Goal: Task Accomplishment & Management: Use online tool/utility

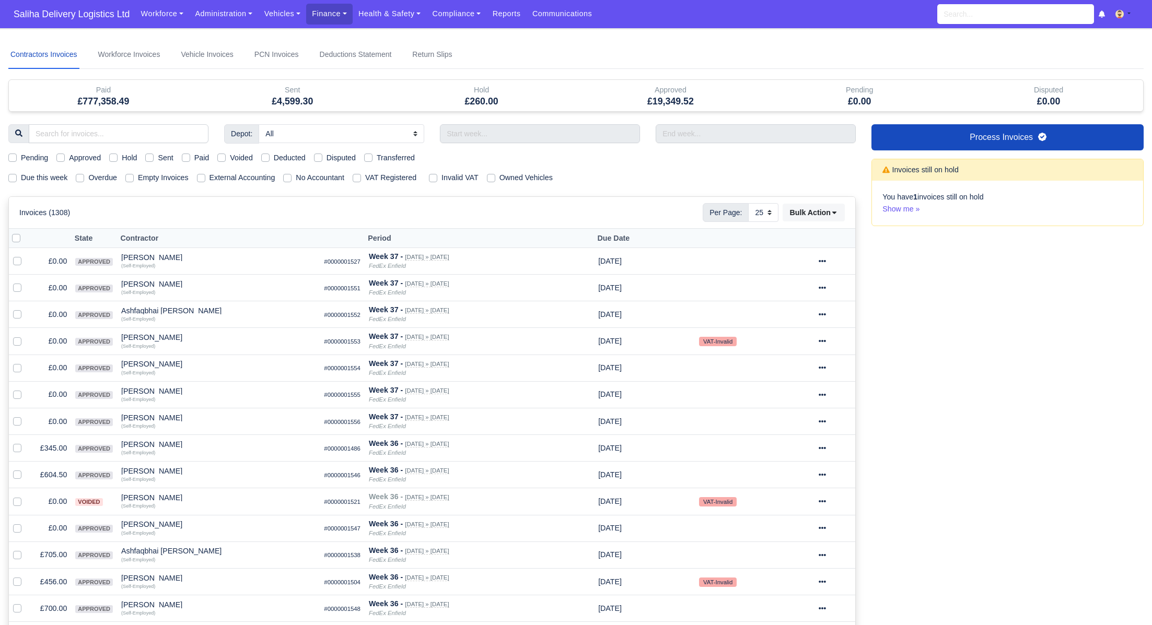
select select "25"
click at [158, 158] on label "Sent" at bounding box center [165, 158] width 15 height 12
click at [154, 158] on input "Sent" at bounding box center [149, 156] width 8 height 8
checkbox input "true"
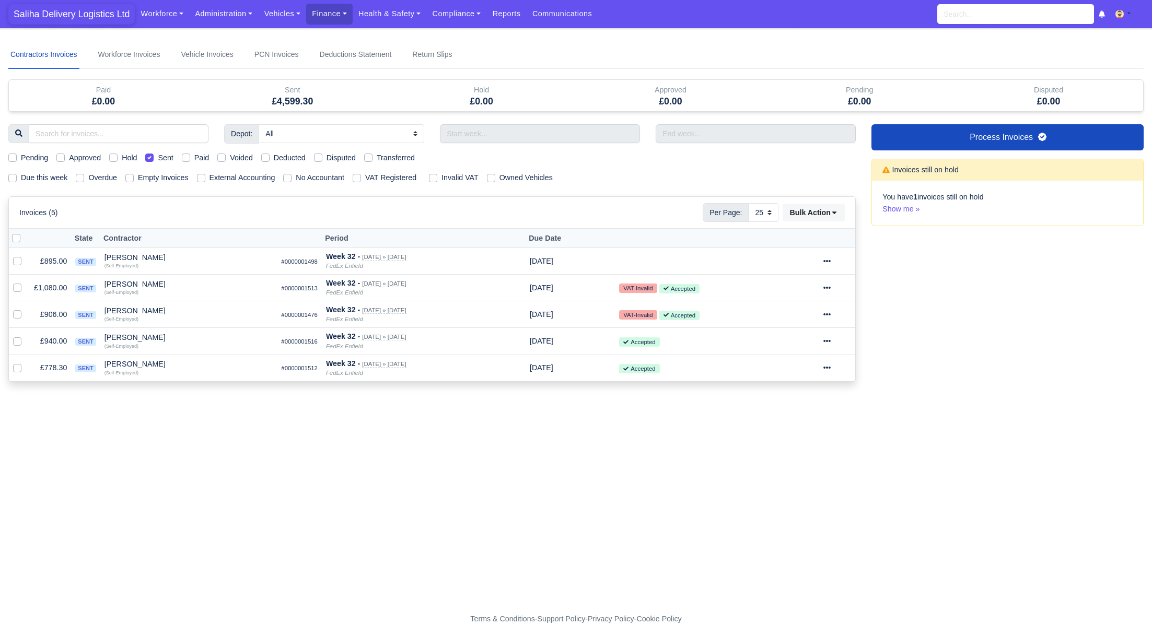
click at [84, 18] on span "Saliha Delivery Logistics Ltd" at bounding box center [71, 14] width 126 height 21
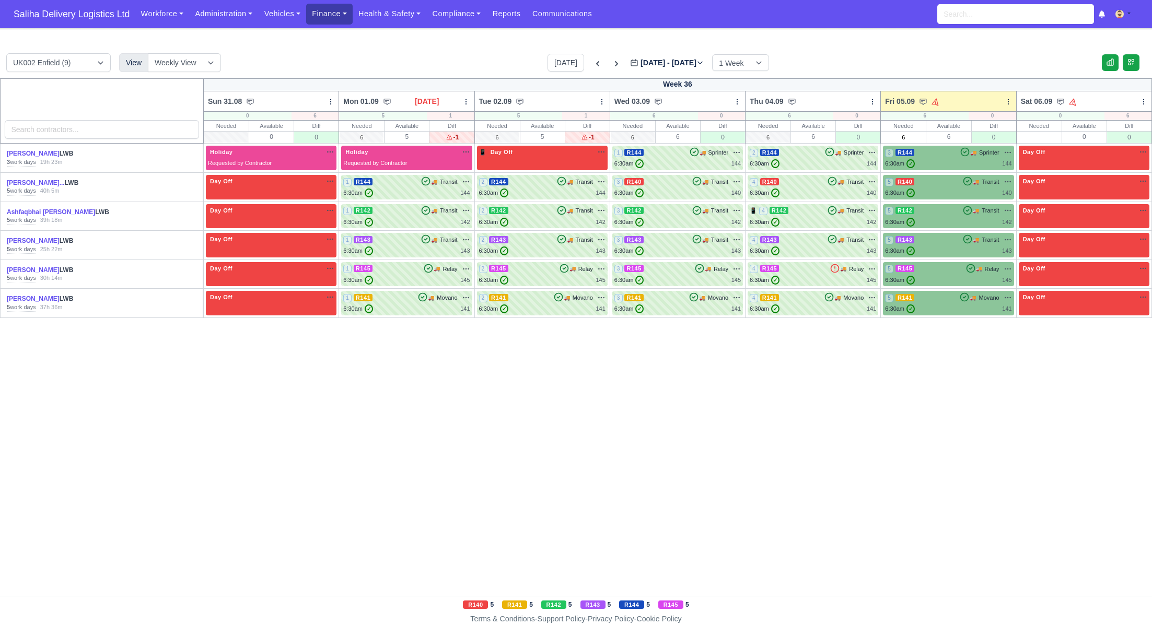
click at [325, 16] on link "Finance" at bounding box center [329, 14] width 46 height 20
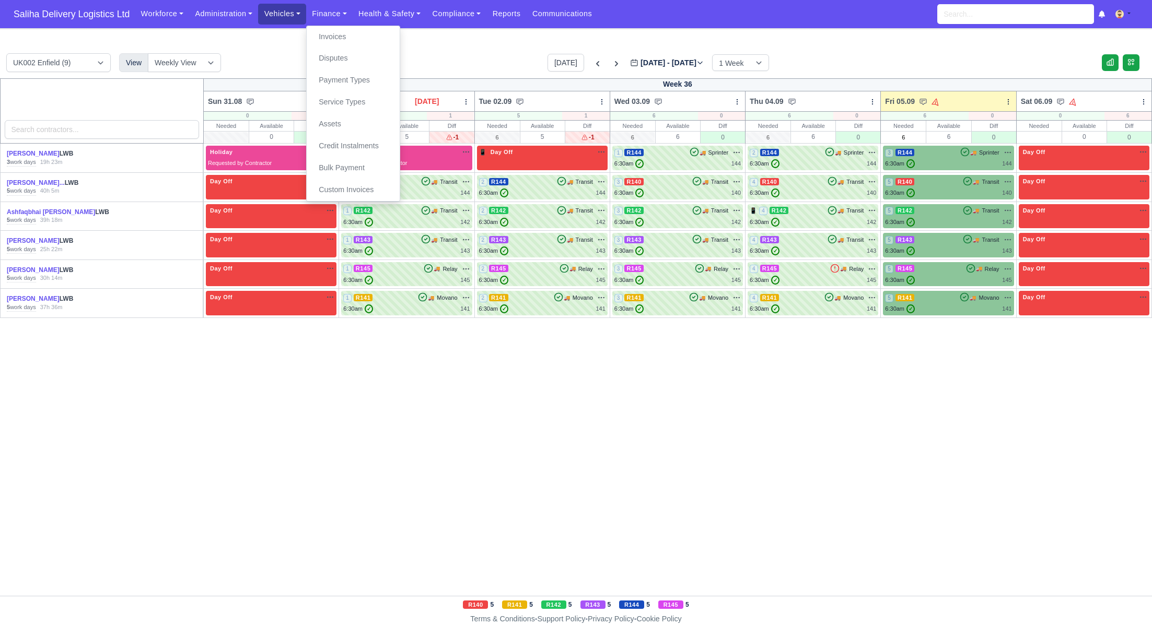
click at [277, 14] on link "Vehicles" at bounding box center [282, 14] width 48 height 20
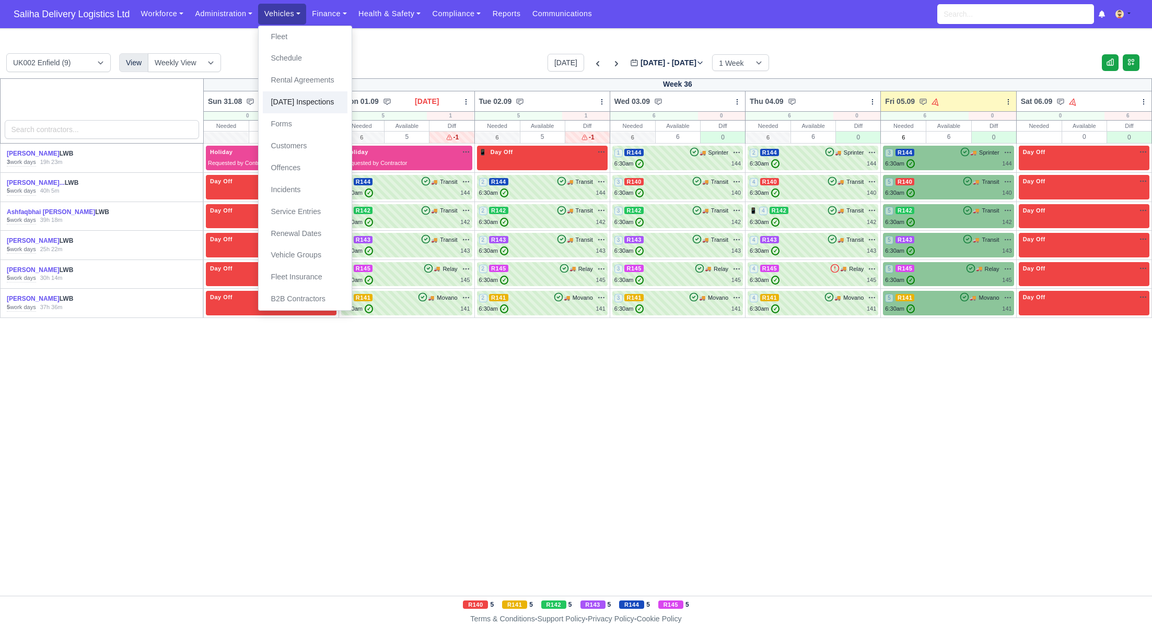
click at [294, 97] on link "[DATE] Inspections" at bounding box center [305, 102] width 85 height 22
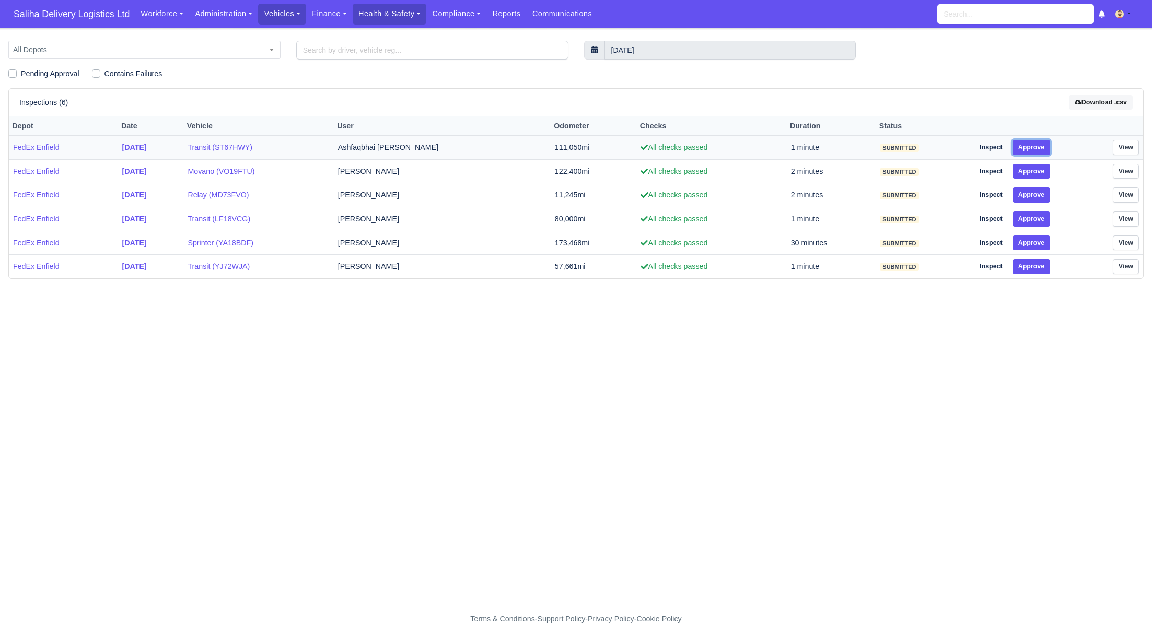
drag, startPoint x: 1029, startPoint y: 144, endPoint x: 1030, endPoint y: 149, distance: 5.8
click at [1030, 145] on button "Approve" at bounding box center [1031, 147] width 38 height 15
drag, startPoint x: 1032, startPoint y: 169, endPoint x: 1033, endPoint y: 189, distance: 19.4
click at [1032, 171] on button "Approve" at bounding box center [1031, 171] width 38 height 15
drag, startPoint x: 1033, startPoint y: 191, endPoint x: 1033, endPoint y: 205, distance: 14.6
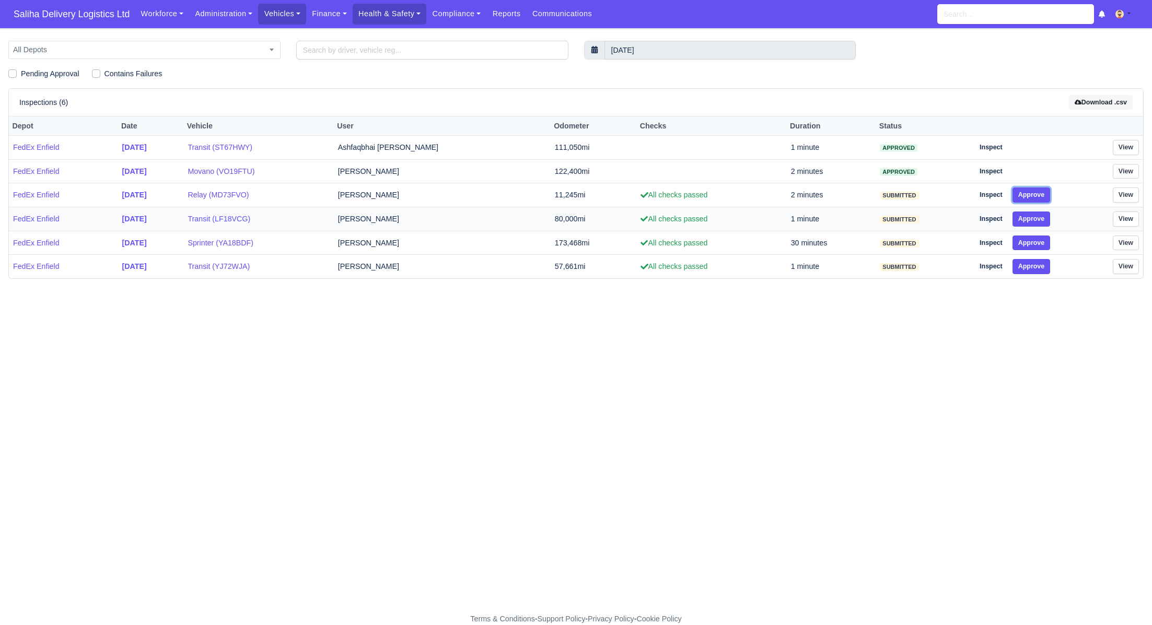
click at [1033, 194] on button "Approve" at bounding box center [1031, 195] width 38 height 15
drag, startPoint x: 1032, startPoint y: 213, endPoint x: 1033, endPoint y: 226, distance: 12.5
click at [1032, 216] on button "Approve" at bounding box center [1031, 219] width 38 height 15
drag, startPoint x: 1033, startPoint y: 235, endPoint x: 1033, endPoint y: 245, distance: 10.5
click at [1033, 235] on td "Inspect Approve" at bounding box center [1022, 243] width 104 height 24
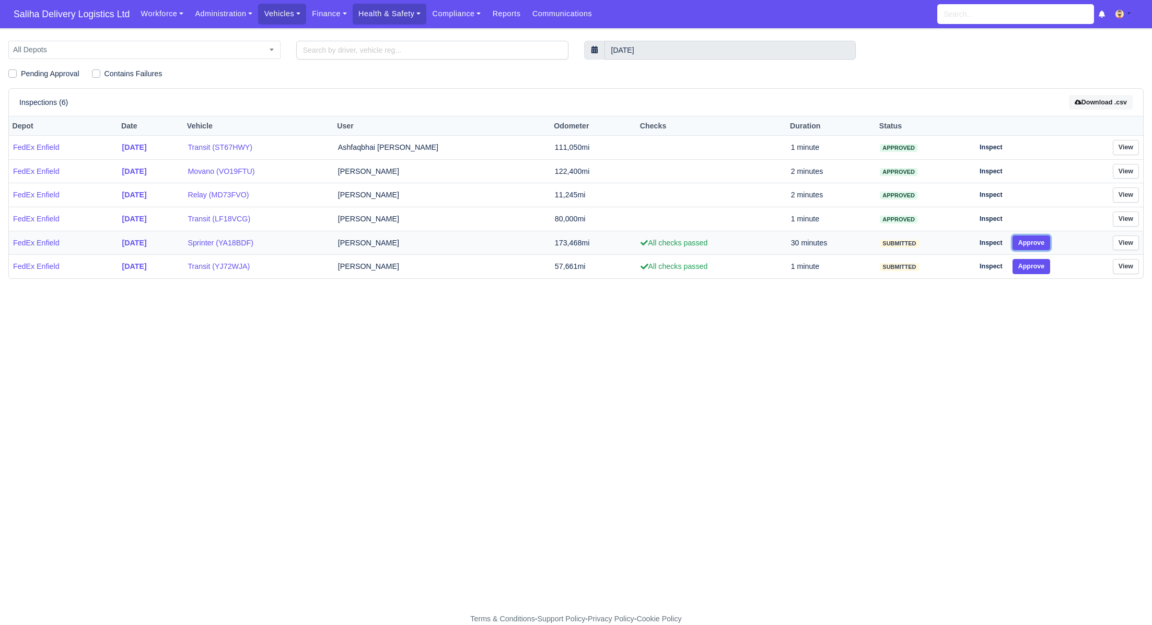
click at [1033, 246] on button "Approve" at bounding box center [1031, 243] width 38 height 15
click at [1032, 261] on button "Approve" at bounding box center [1031, 266] width 38 height 15
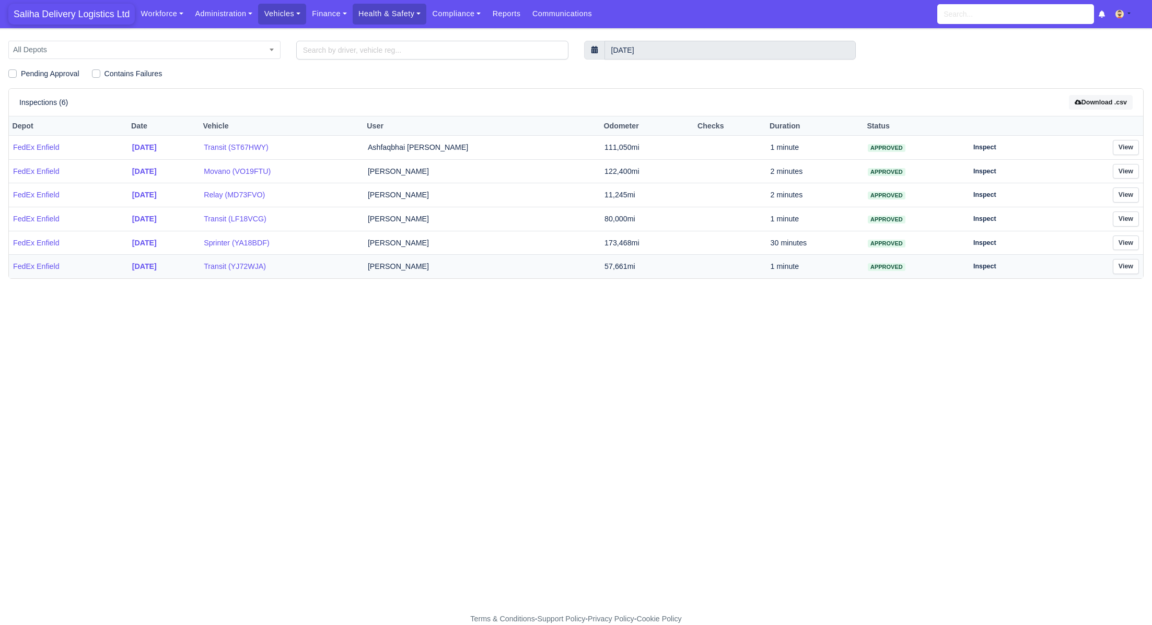
drag, startPoint x: 84, startPoint y: 15, endPoint x: 184, endPoint y: 6, distance: 100.7
click at [84, 15] on span "Saliha Delivery Logistics Ltd" at bounding box center [71, 14] width 126 height 21
